Goal: Task Accomplishment & Management: Manage account settings

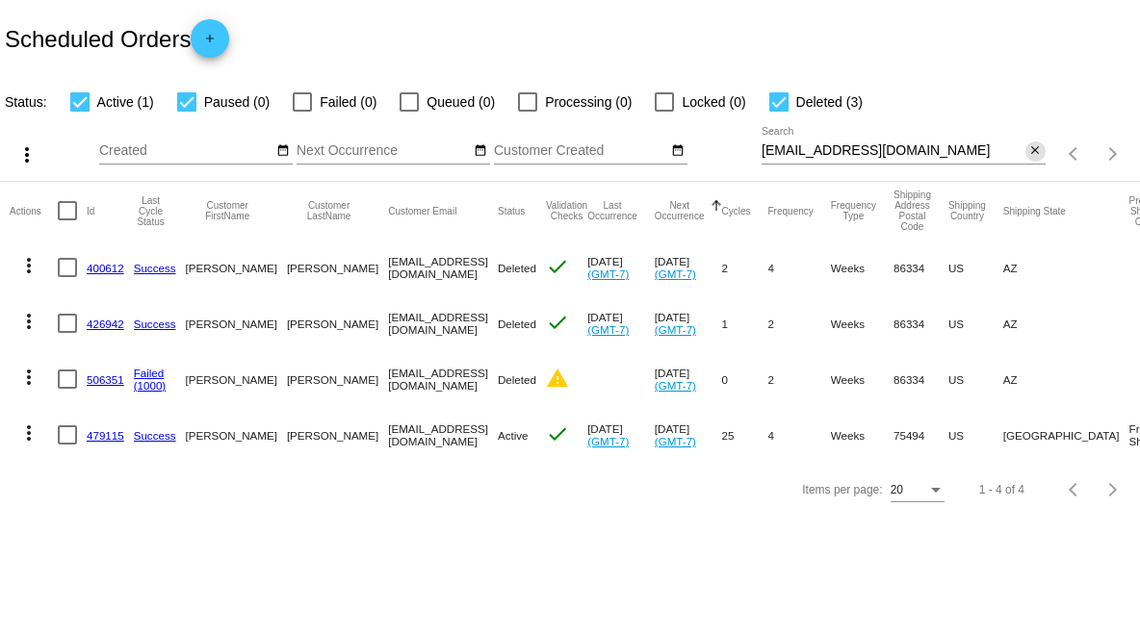
click at [1040, 153] on mat-icon "close" at bounding box center [1034, 150] width 13 height 15
click at [924, 151] on div "search" at bounding box center [903, 155] width 284 height 30
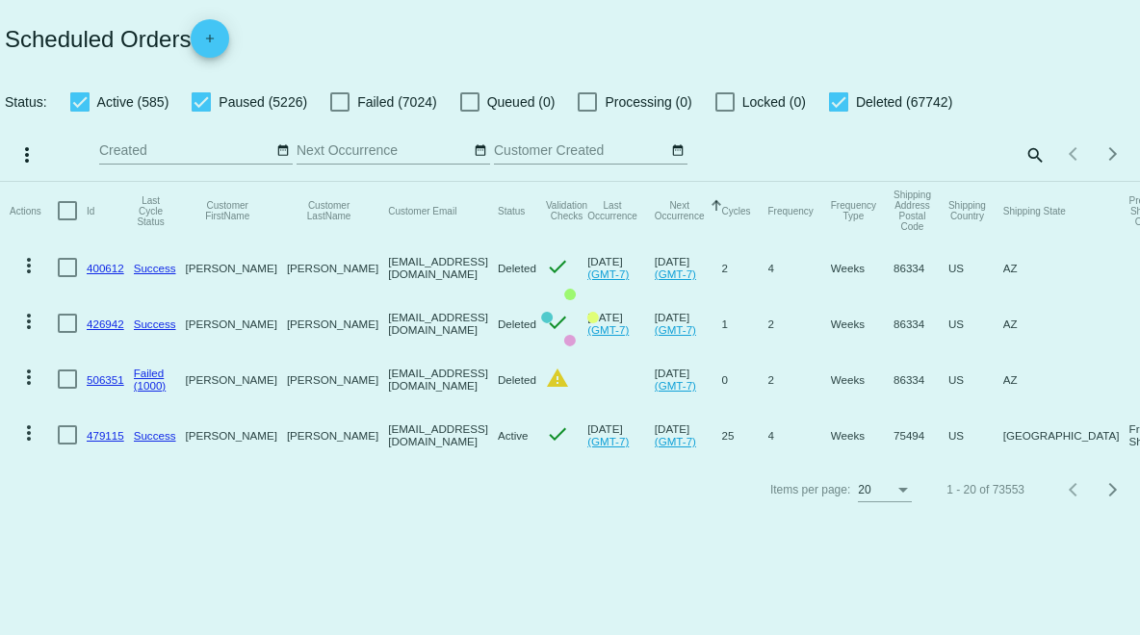
click at [1031, 182] on mat-table "Actions Id Last Cycle Status Customer FirstName Customer LastName Customer Emai…" at bounding box center [570, 322] width 1140 height 281
click at [1045, 148] on div "Items per page: 20 1 - 20 of 73553" at bounding box center [1092, 154] width 94 height 54
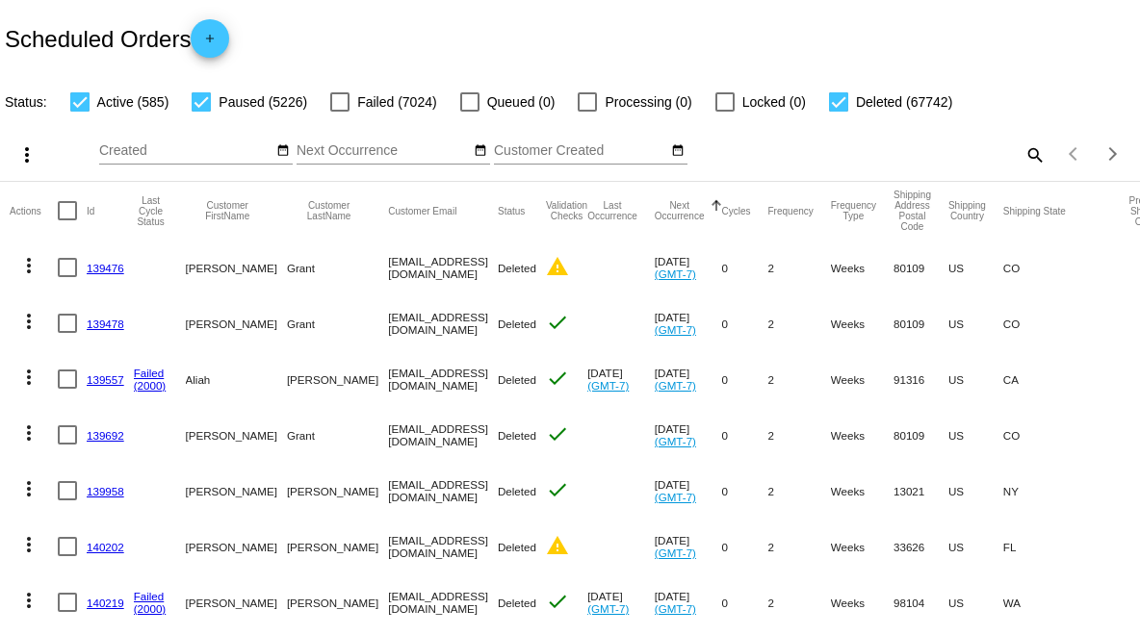
click at [1045, 148] on div "Items per page: 20 1 - 20 of 73553" at bounding box center [1092, 154] width 94 height 54
click at [1045, 149] on div "Items per page: 20 1 - 20 of 73553" at bounding box center [1092, 154] width 94 height 54
click at [1022, 156] on mat-icon "search" at bounding box center [1033, 155] width 23 height 30
click at [930, 152] on input "Search" at bounding box center [903, 150] width 284 height 15
paste input "[EMAIL_ADDRESS][DOMAIN_NAME]"
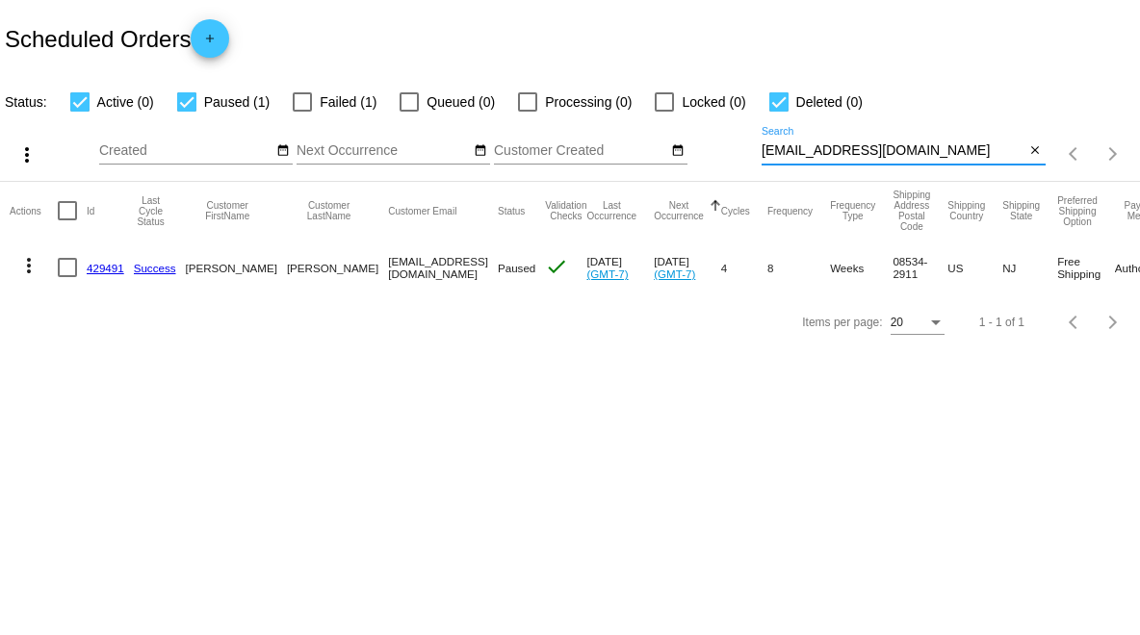
type input "[EMAIL_ADDRESS][DOMAIN_NAME]"
click at [110, 267] on link "429491" at bounding box center [106, 268] width 38 height 13
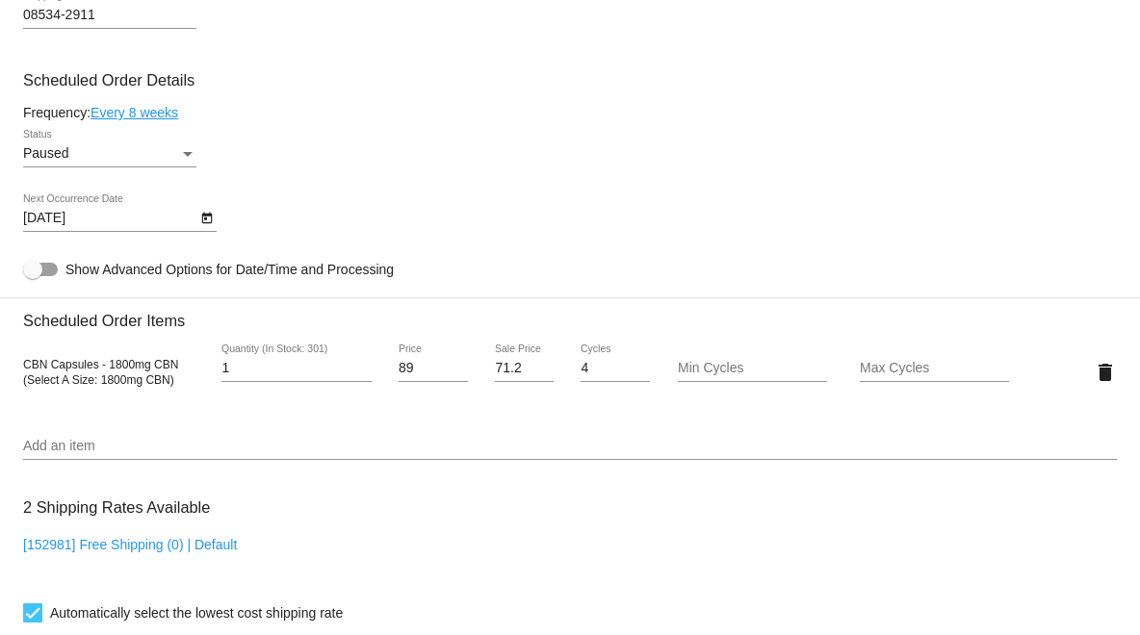
scroll to position [1069, 0]
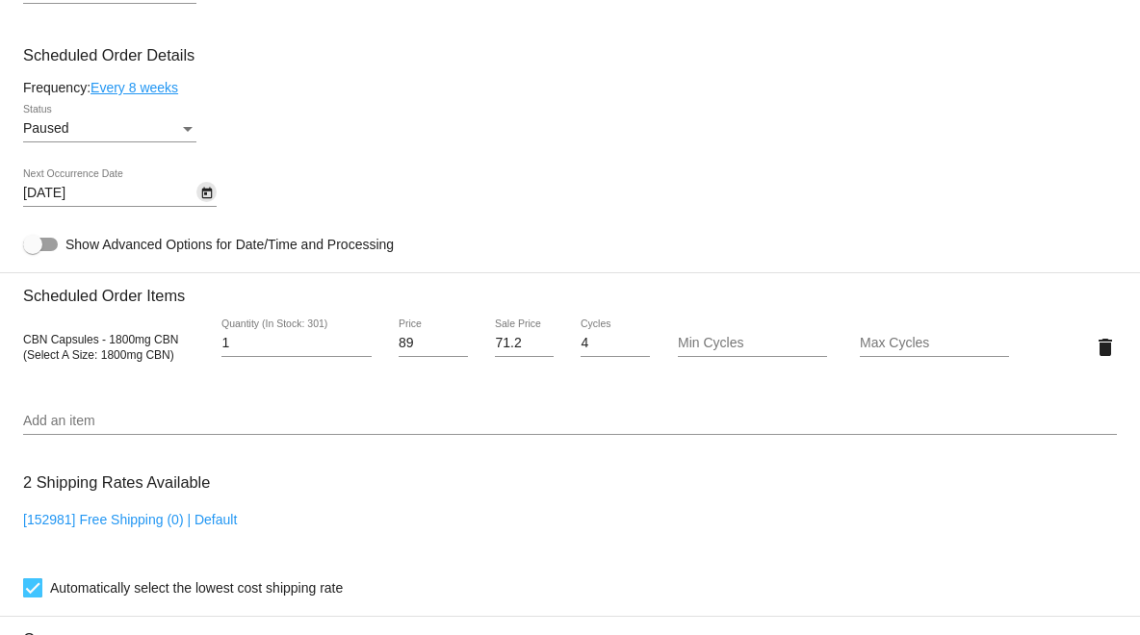
click at [206, 199] on icon "Open calendar" at bounding box center [206, 194] width 11 height 12
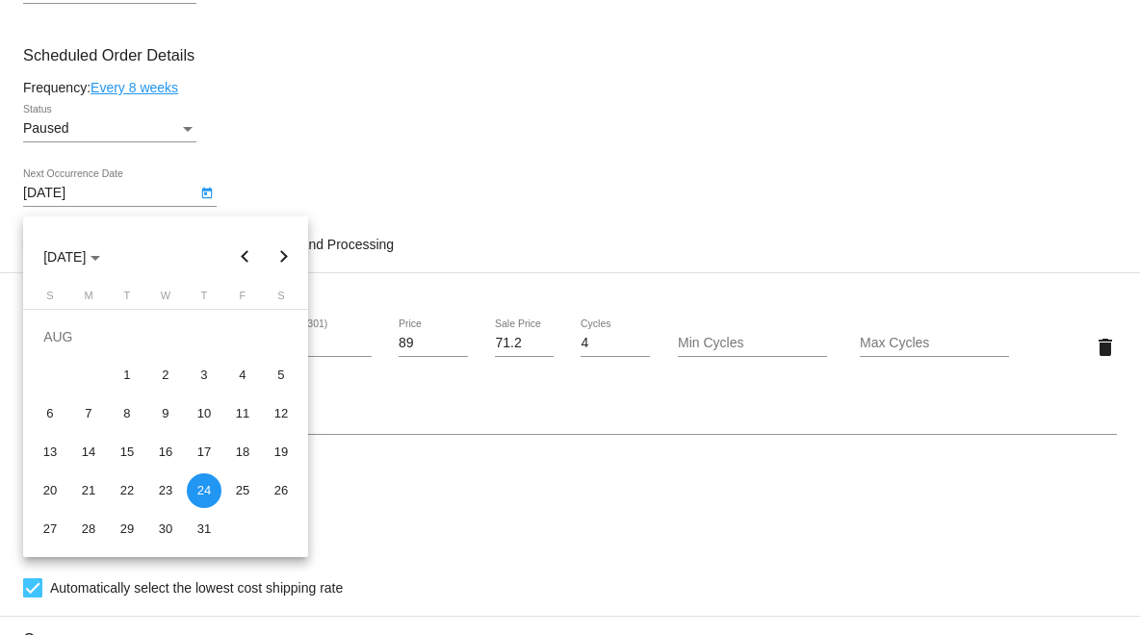
click at [278, 257] on button "Next month" at bounding box center [284, 257] width 39 height 39
click at [123, 408] on div "12" at bounding box center [127, 414] width 35 height 35
type input "[DATE]"
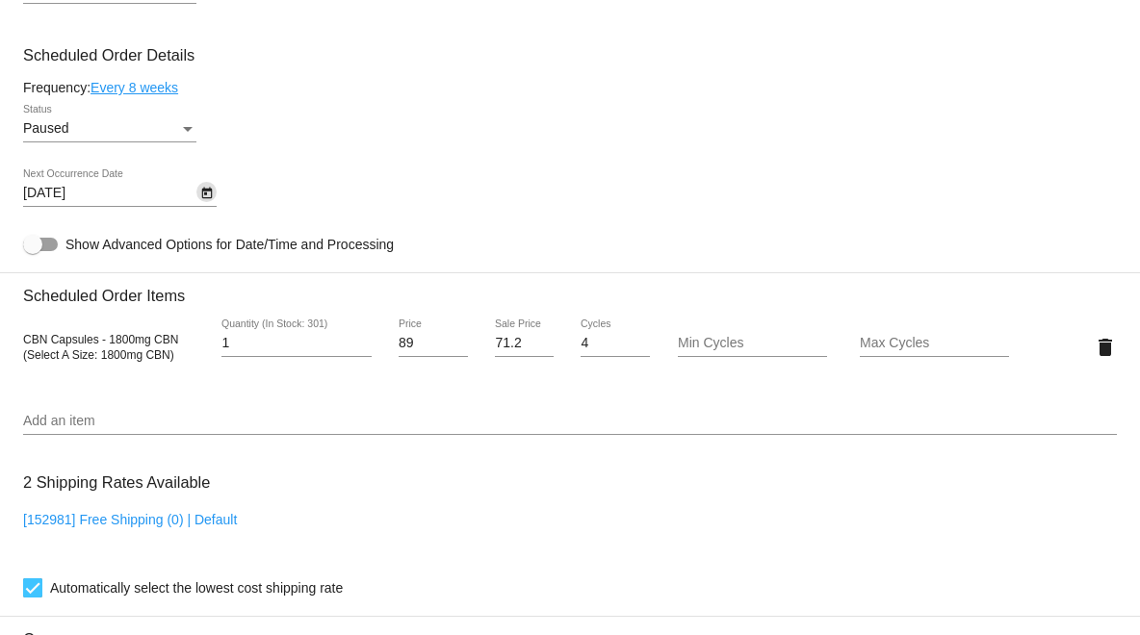
click at [110, 126] on div "Paused Status" at bounding box center [109, 124] width 173 height 38
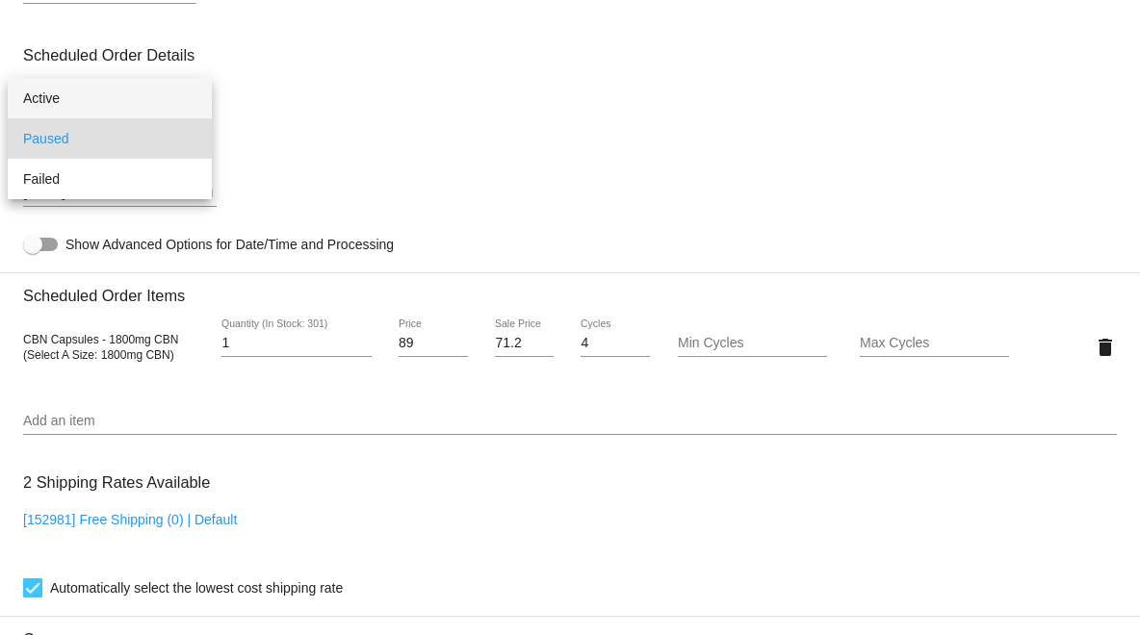
click at [116, 104] on span "Active" at bounding box center [109, 98] width 173 height 40
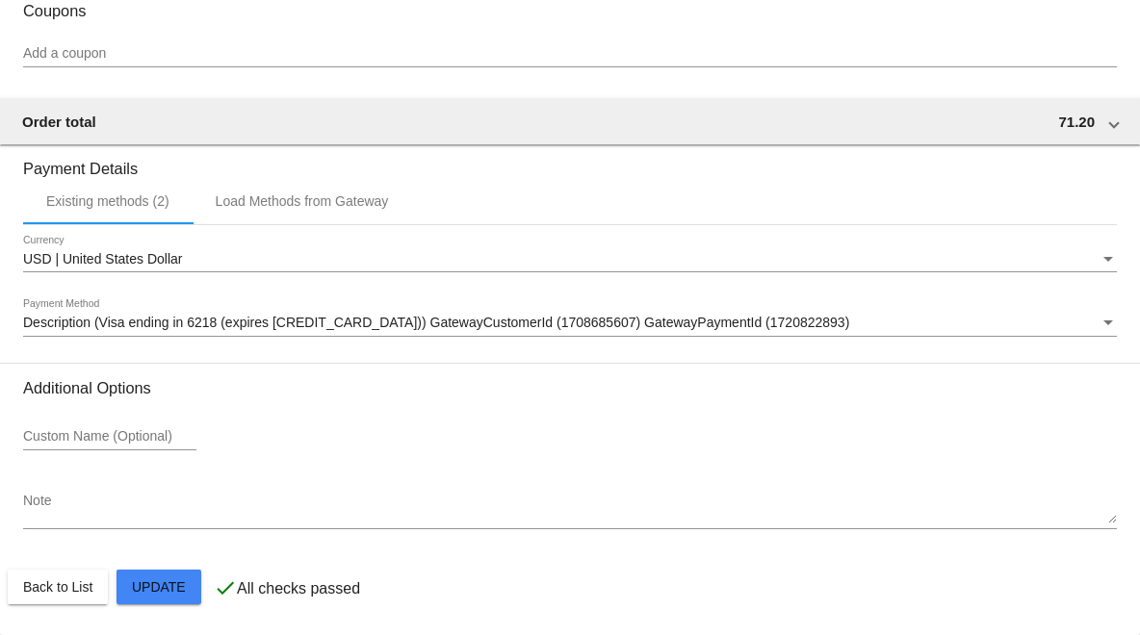
scroll to position [1711, 0]
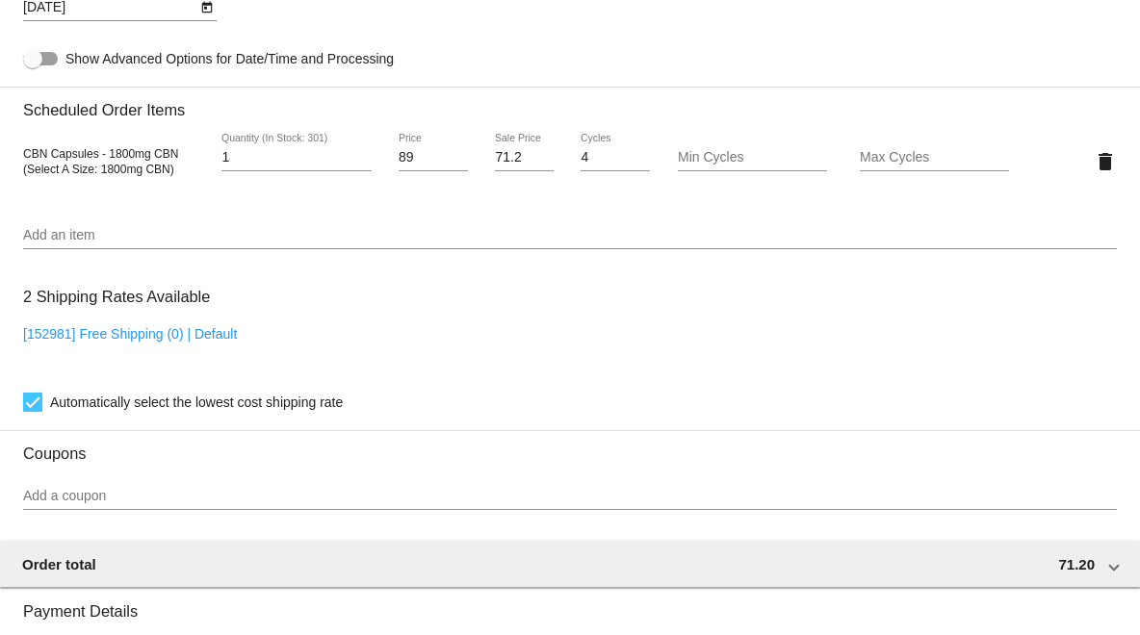
scroll to position [1283, 0]
